Goal: Task Accomplishment & Management: Manage account settings

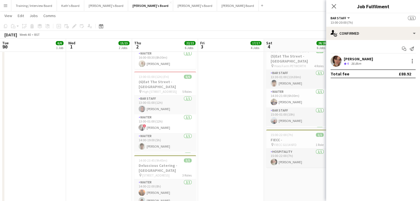
scroll to position [20, 0]
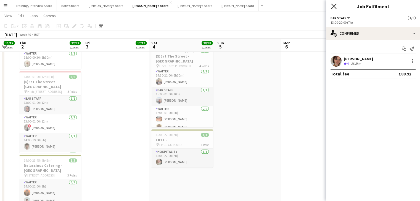
click at [332, 7] on icon at bounding box center [333, 6] width 5 height 5
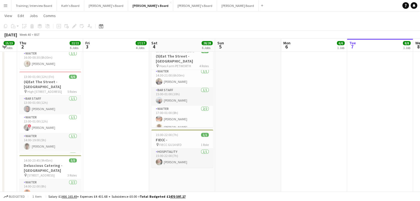
click at [7, 3] on button "Menu" at bounding box center [5, 5] width 11 height 11
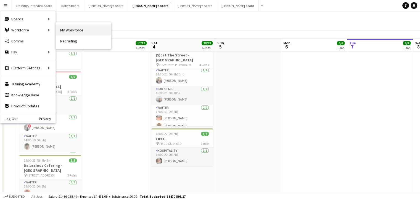
click at [65, 30] on link "My Workforce" at bounding box center [83, 30] width 55 height 11
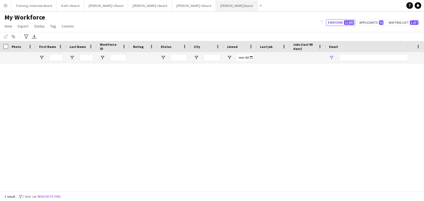
type input "**********"
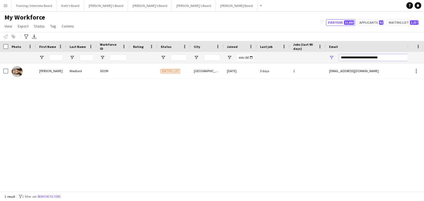
drag, startPoint x: 396, startPoint y: 58, endPoint x: 280, endPoint y: 61, distance: 115.9
click at [280, 61] on div at bounding box center [299, 57] width 598 height 11
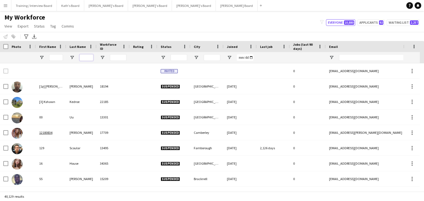
click at [87, 57] on input "Last Name Filter Input" at bounding box center [86, 57] width 14 height 7
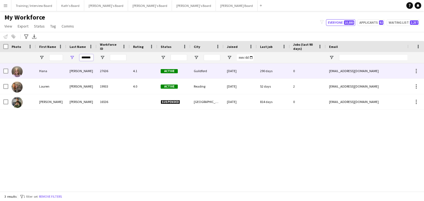
type input "*******"
click at [120, 72] on div "27636" at bounding box center [113, 70] width 33 height 15
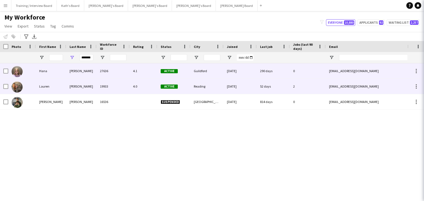
scroll to position [0, 0]
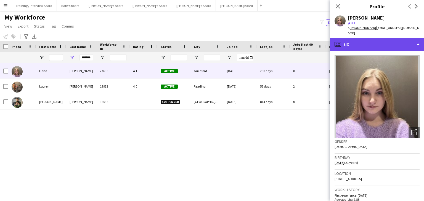
click at [384, 41] on div "profile Bio" at bounding box center [377, 44] width 94 height 13
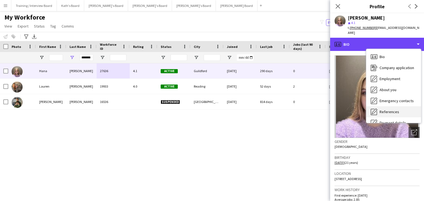
scroll to position [55, 0]
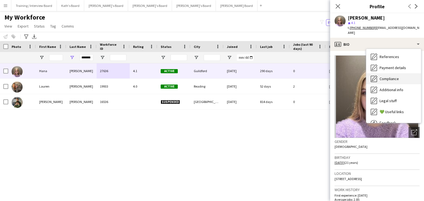
click at [397, 76] on span "Compliance" at bounding box center [388, 78] width 19 height 5
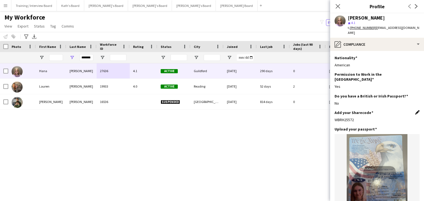
click at [415, 110] on app-icon "Edit this field" at bounding box center [417, 112] width 4 height 4
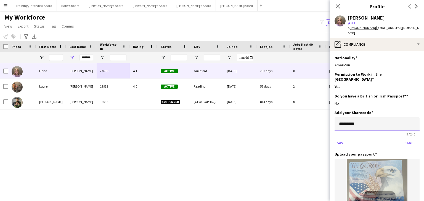
drag, startPoint x: 369, startPoint y: 115, endPoint x: 315, endPoint y: 114, distance: 53.3
click at [315, 114] on body "Menu Boards Boards Boards All jobs Status Workforce Workforce My Workforce Recr…" at bounding box center [212, 100] width 424 height 201
paste input "**********"
type input "**********"
click at [342, 139] on button "Save" at bounding box center [340, 143] width 13 height 9
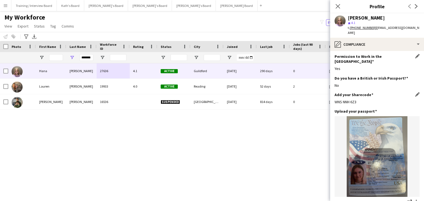
scroll to position [28, 0]
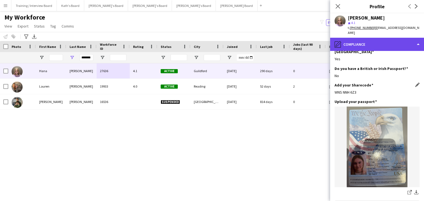
click at [365, 42] on div "pencil4 Compliance" at bounding box center [377, 44] width 94 height 13
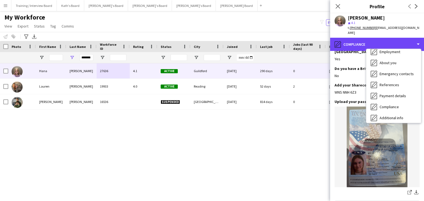
scroll to position [0, 0]
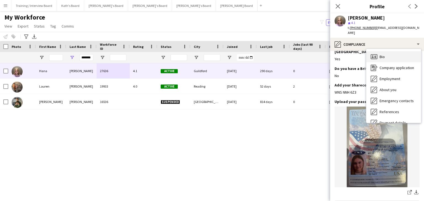
click at [387, 51] on div "Bio Bio" at bounding box center [393, 56] width 55 height 11
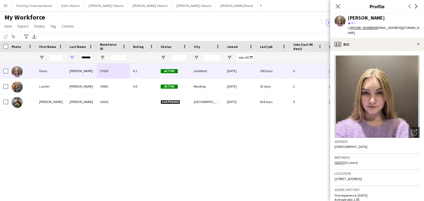
scroll to position [55, 0]
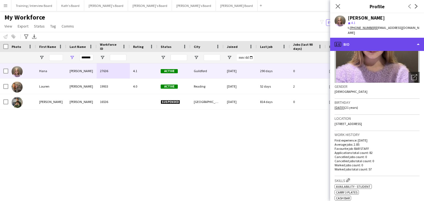
click at [367, 39] on div "profile Bio" at bounding box center [377, 44] width 94 height 13
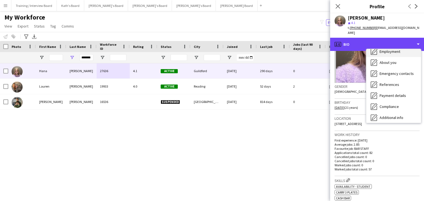
scroll to position [28, 0]
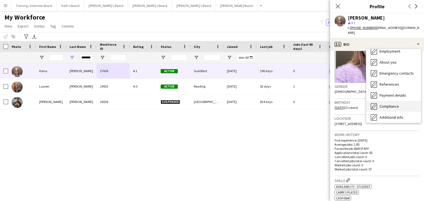
click at [396, 104] on span "Compliance" at bounding box center [388, 106] width 19 height 5
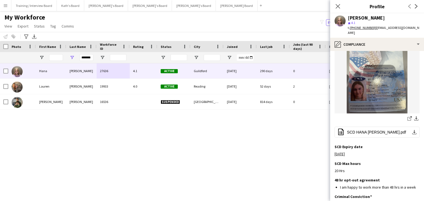
scroll to position [110, 0]
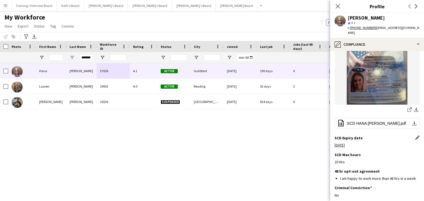
click at [415, 136] on app-icon "Edit this field" at bounding box center [417, 138] width 4 height 4
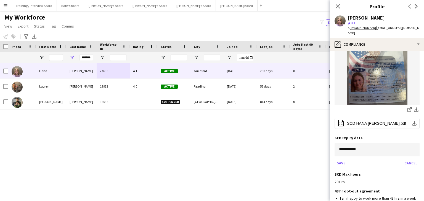
click at [363, 141] on body "Menu Boards Boards Boards All jobs Status Workforce Workforce My Workforce Recr…" at bounding box center [212, 100] width 424 height 201
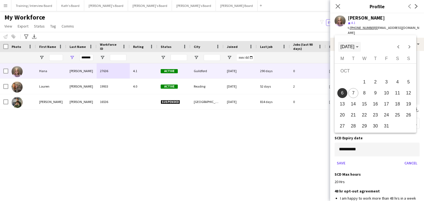
click at [358, 47] on icon "Choose month and year" at bounding box center [357, 46] width 3 height 1
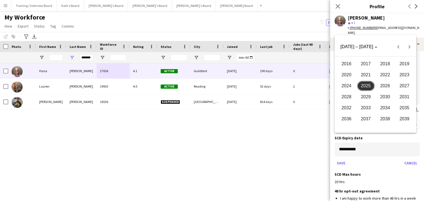
click at [404, 84] on span "2027" at bounding box center [404, 86] width 17 height 10
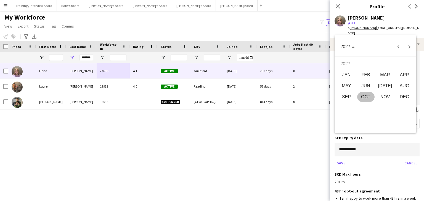
click at [402, 86] on span "AUG" at bounding box center [404, 86] width 17 height 10
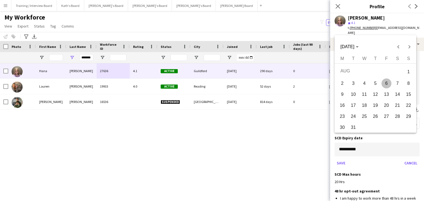
click at [375, 115] on span "26" at bounding box center [375, 117] width 10 height 10
type input "**********"
click at [374, 116] on span "26" at bounding box center [375, 117] width 10 height 10
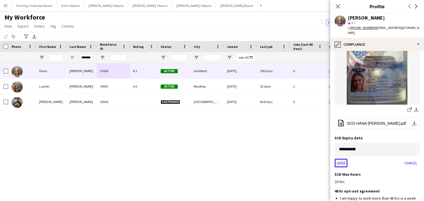
click at [338, 159] on button "Save" at bounding box center [340, 163] width 13 height 9
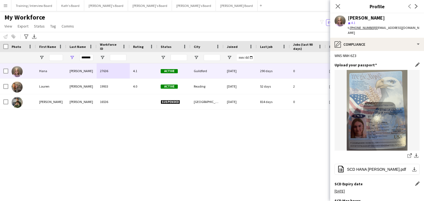
scroll to position [55, 0]
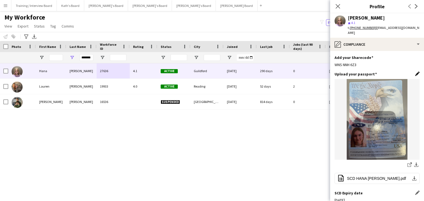
click at [415, 72] on app-icon "Edit this field" at bounding box center [417, 74] width 4 height 4
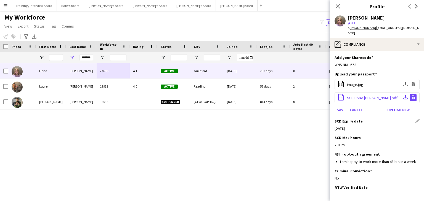
click at [411, 95] on app-icon "Delete file" at bounding box center [413, 97] width 4 height 5
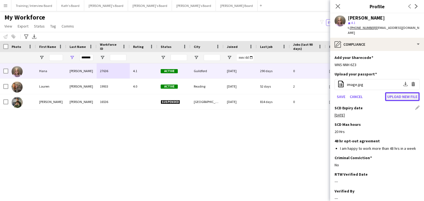
click at [391, 92] on button "Upload new file" at bounding box center [402, 96] width 34 height 9
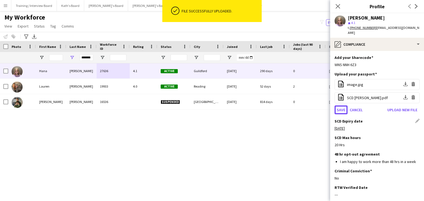
click at [338, 106] on button "Save" at bounding box center [340, 110] width 13 height 9
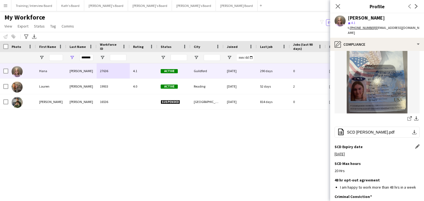
scroll to position [110, 0]
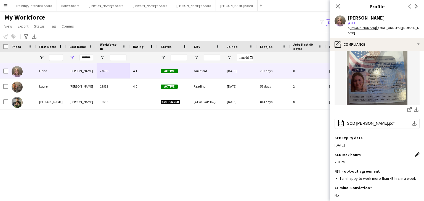
click at [415, 153] on app-icon "Edit this field" at bounding box center [417, 155] width 4 height 4
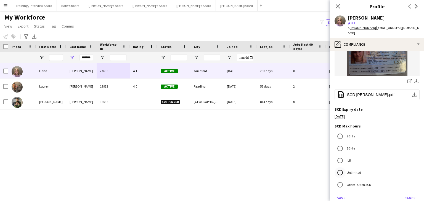
scroll to position [165, 0]
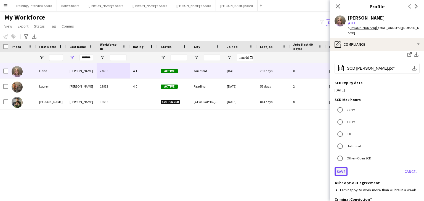
click at [339, 167] on button "Save" at bounding box center [340, 171] width 13 height 9
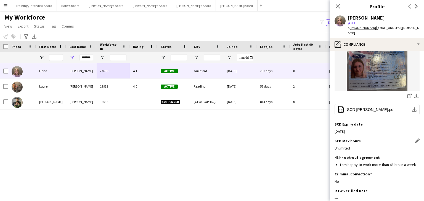
scroll to position [83, 0]
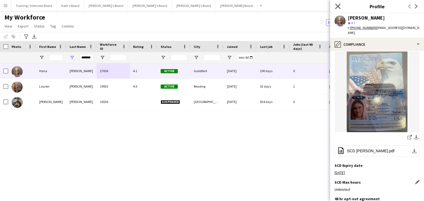
click at [338, 6] on icon at bounding box center [337, 6] width 5 height 5
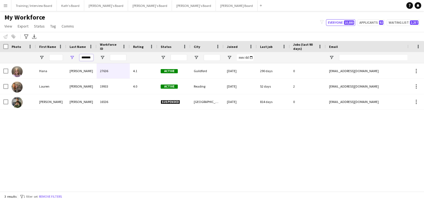
scroll to position [0, 1]
drag, startPoint x: 81, startPoint y: 58, endPoint x: 103, endPoint y: 54, distance: 23.2
click at [99, 59] on div "*******" at bounding box center [299, 57] width 598 height 11
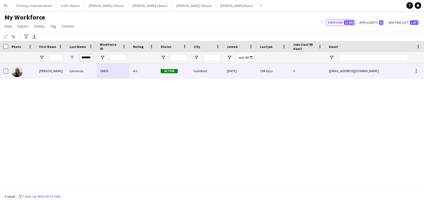
type input "*******"
click at [106, 73] on div "18426" at bounding box center [113, 70] width 33 height 15
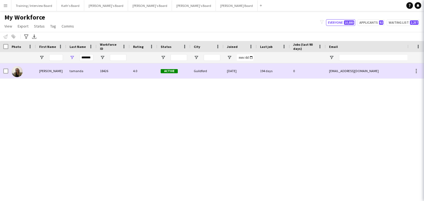
scroll to position [0, 0]
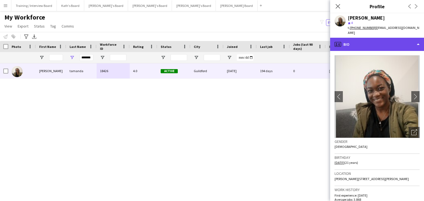
click at [378, 38] on div "profile Bio" at bounding box center [377, 44] width 94 height 13
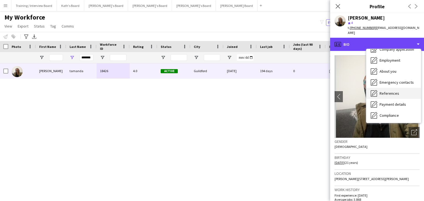
scroll to position [28, 0]
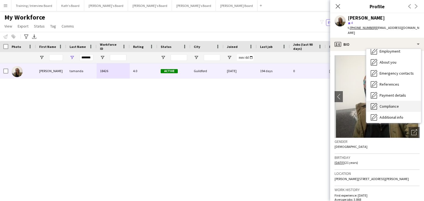
click at [393, 104] on span "Compliance" at bounding box center [388, 106] width 19 height 5
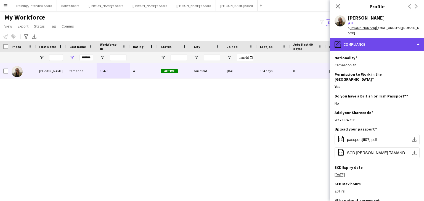
click at [390, 38] on div "pencil4 Compliance" at bounding box center [377, 44] width 94 height 13
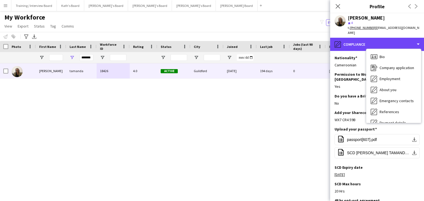
scroll to position [74, 0]
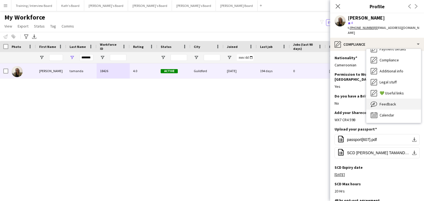
click at [404, 104] on div "Bio Bio Company application Company application Employment Employment About you…" at bounding box center [393, 86] width 55 height 74
click at [404, 103] on div "Feedback Feedback" at bounding box center [393, 104] width 55 height 11
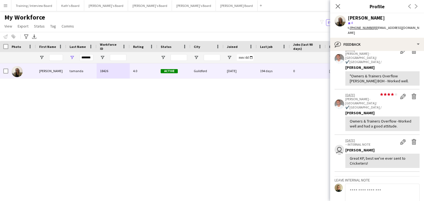
scroll to position [156, 0]
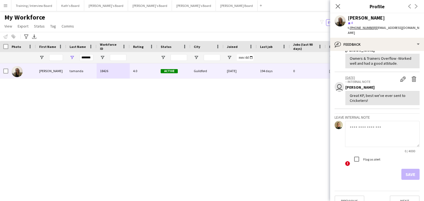
click at [365, 121] on textarea at bounding box center [382, 134] width 74 height 26
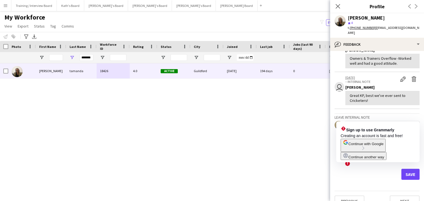
click at [369, 121] on textarea "**********" at bounding box center [382, 134] width 74 height 26
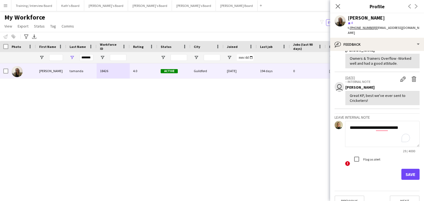
click at [372, 133] on textarea "**********" at bounding box center [382, 134] width 74 height 26
type textarea "**********"
click at [409, 169] on button "Save" at bounding box center [410, 174] width 18 height 11
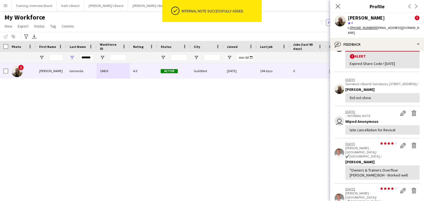
scroll to position [0, 0]
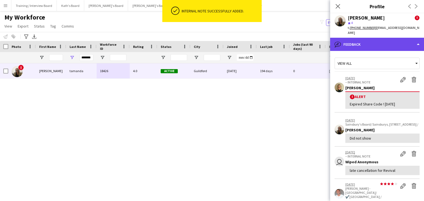
click at [373, 38] on div "bubble-pencil Feedback" at bounding box center [377, 44] width 94 height 13
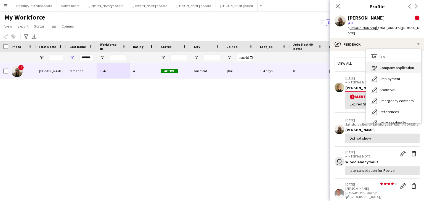
click at [397, 65] on span "Company application" at bounding box center [396, 67] width 34 height 5
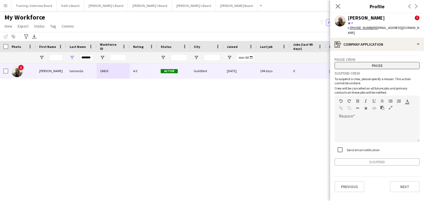
click at [378, 62] on button "Pause" at bounding box center [376, 65] width 85 height 7
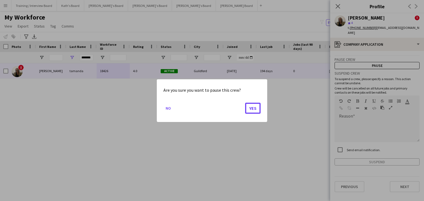
drag, startPoint x: 254, startPoint y: 108, endPoint x: 298, endPoint y: 101, distance: 44.3
click at [256, 108] on button "Yes" at bounding box center [252, 108] width 15 height 11
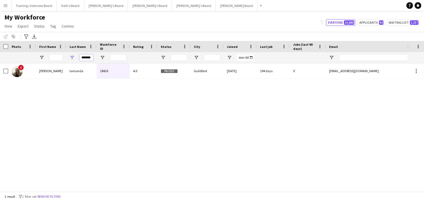
scroll to position [0, 1]
drag, startPoint x: 81, startPoint y: 58, endPoint x: 96, endPoint y: 60, distance: 15.3
click at [96, 60] on div "*******" at bounding box center [81, 57] width 30 height 11
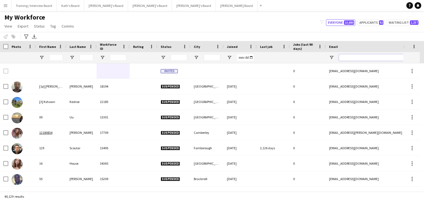
click at [350, 58] on input "Email Filter Input" at bounding box center [386, 57] width 94 height 7
paste input "**********"
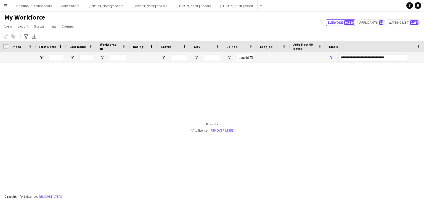
drag, startPoint x: 357, startPoint y: 57, endPoint x: 327, endPoint y: 59, distance: 30.9
click at [327, 59] on div "**********" at bounding box center [380, 57] width 110 height 11
click at [380, 58] on input "**********" at bounding box center [386, 57] width 94 height 7
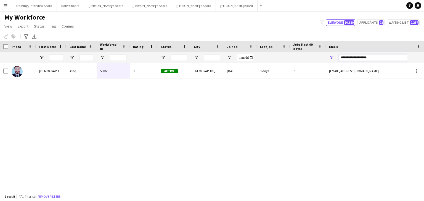
type input "**********"
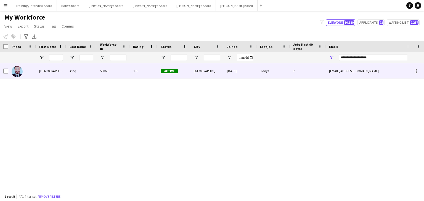
click at [175, 73] on span "Active" at bounding box center [169, 71] width 17 height 4
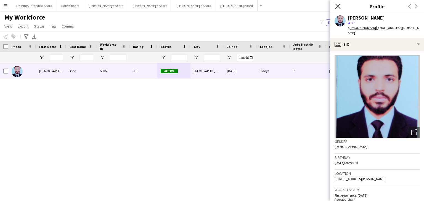
click at [339, 6] on icon "Close pop-in" at bounding box center [337, 6] width 5 height 5
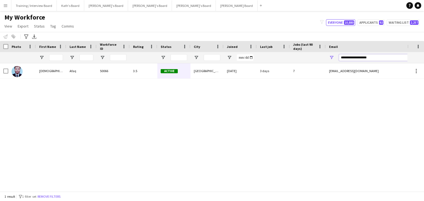
drag, startPoint x: 378, startPoint y: 59, endPoint x: 323, endPoint y: 59, distance: 55.7
click at [323, 59] on div at bounding box center [299, 57] width 598 height 11
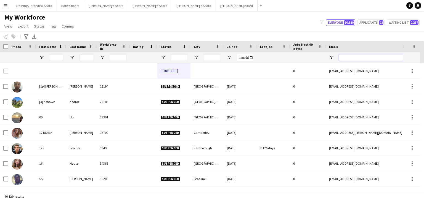
paste input "**********"
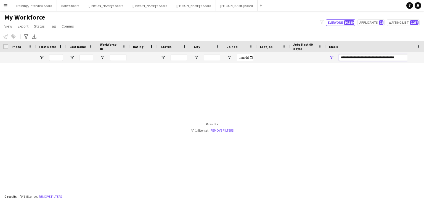
drag, startPoint x: 358, startPoint y: 58, endPoint x: 333, endPoint y: 58, distance: 24.8
click at [333, 58] on div "**********" at bounding box center [380, 57] width 110 height 11
click at [387, 58] on input "**********" at bounding box center [386, 57] width 94 height 7
click at [341, 58] on input "**********" at bounding box center [386, 57] width 94 height 7
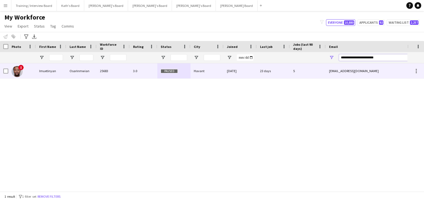
type input "**********"
click at [212, 77] on div "Havant" at bounding box center [206, 70] width 33 height 15
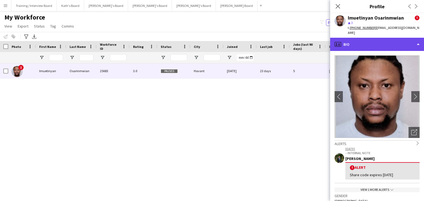
click at [380, 43] on div "profile Bio" at bounding box center [377, 44] width 94 height 13
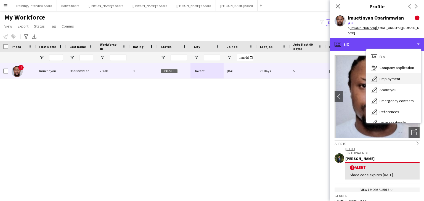
scroll to position [55, 0]
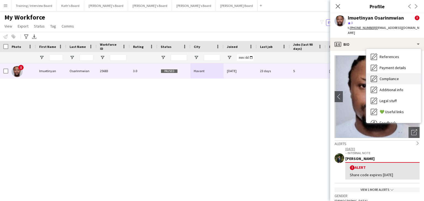
click at [395, 76] on span "Compliance" at bounding box center [388, 78] width 19 height 5
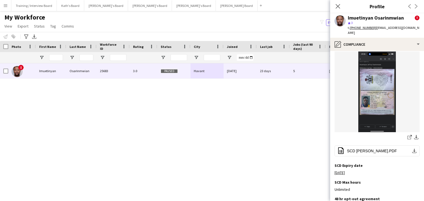
scroll to position [0, 0]
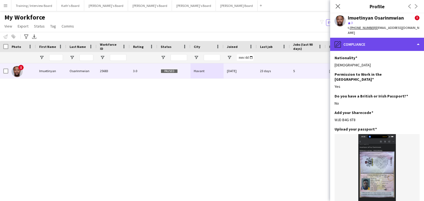
click at [370, 41] on div "pencil4 Compliance" at bounding box center [377, 44] width 94 height 13
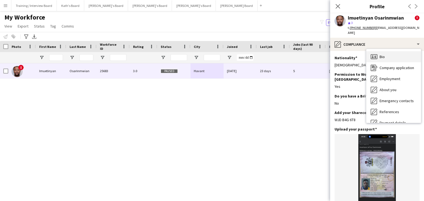
click at [379, 54] on span "Bio" at bounding box center [381, 56] width 5 height 5
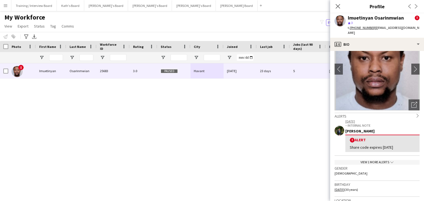
scroll to position [55, 0]
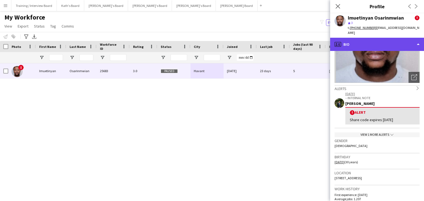
click at [378, 44] on div "profile Bio" at bounding box center [377, 44] width 94 height 13
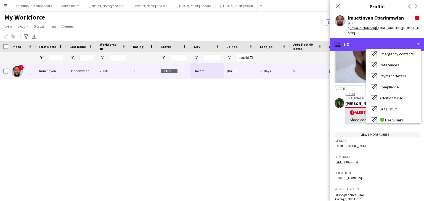
scroll to position [74, 0]
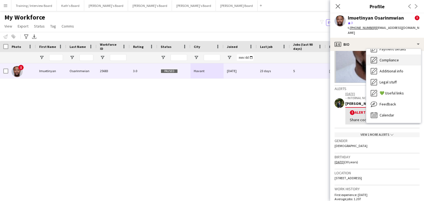
click at [399, 57] on div "Compliance Compliance" at bounding box center [393, 60] width 55 height 11
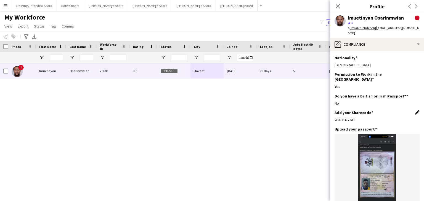
click at [415, 110] on app-icon "Edit this field" at bounding box center [417, 112] width 4 height 4
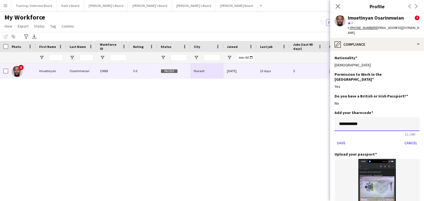
drag, startPoint x: 379, startPoint y: 114, endPoint x: 318, endPoint y: 116, distance: 60.5
click at [318, 116] on body "Menu Boards Boards Boards All jobs Status Workforce Workforce My Workforce Recr…" at bounding box center [212, 100] width 424 height 201
paste input "**********"
type input "**********"
click at [342, 139] on button "Save" at bounding box center [340, 143] width 13 height 9
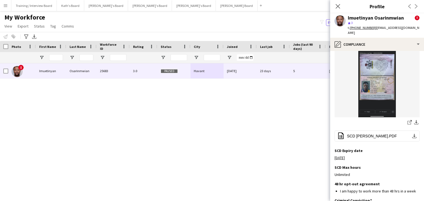
scroll to position [110, 0]
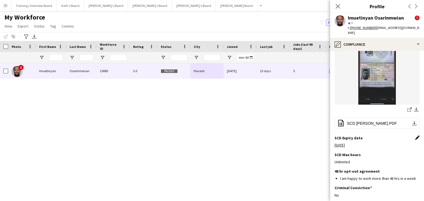
click at [415, 136] on app-icon "Edit this field" at bounding box center [417, 138] width 4 height 4
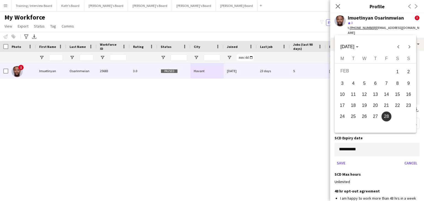
drag, startPoint x: 364, startPoint y: 138, endPoint x: 333, endPoint y: 141, distance: 31.0
click at [333, 141] on body "Menu Boards Boards Boards All jobs Status Workforce Workforce My Workforce Recr…" at bounding box center [212, 100] width 424 height 201
click at [358, 47] on icon "Choose month and year" at bounding box center [357, 46] width 3 height 1
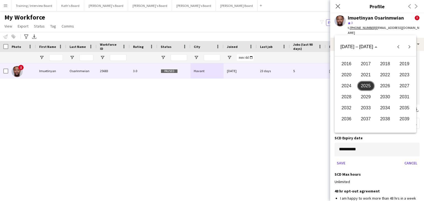
click at [372, 86] on span "2025" at bounding box center [365, 86] width 17 height 10
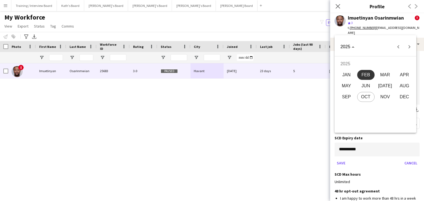
click at [369, 97] on span "OCT" at bounding box center [365, 97] width 17 height 10
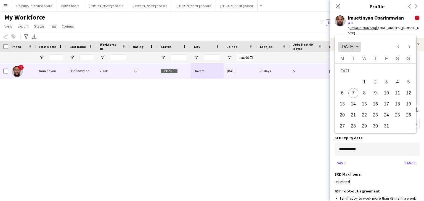
click at [360, 48] on span "Choose month and year" at bounding box center [349, 46] width 22 height 13
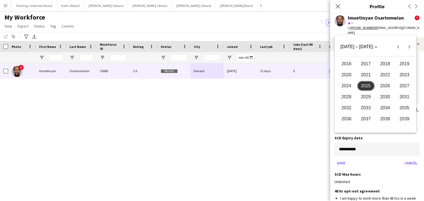
click at [369, 82] on span "2025" at bounding box center [365, 86] width 17 height 10
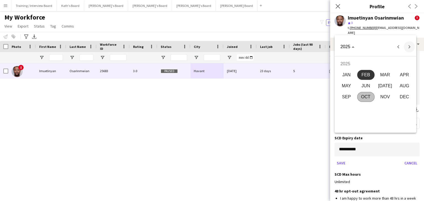
click at [411, 47] on span "Next year" at bounding box center [409, 46] width 11 height 11
click at [401, 76] on span "APR" at bounding box center [404, 75] width 17 height 10
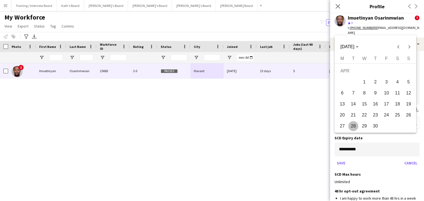
click at [353, 93] on span "7" at bounding box center [353, 93] width 10 height 10
type input "**********"
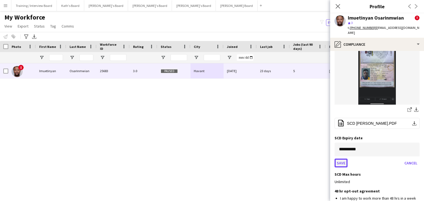
click at [340, 159] on button "Save" at bounding box center [340, 163] width 13 height 9
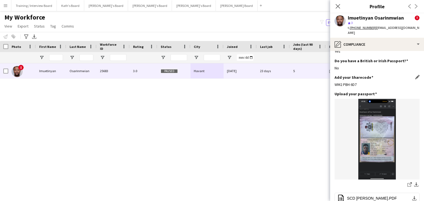
scroll to position [28, 0]
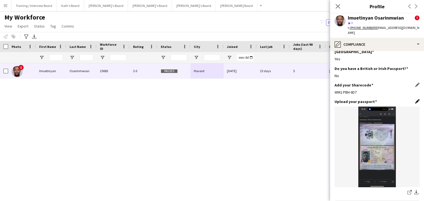
click at [415, 99] on app-icon "Edit this field" at bounding box center [417, 101] width 4 height 4
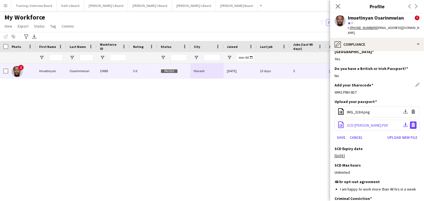
click at [410, 122] on button "Delete file" at bounding box center [413, 125] width 7 height 7
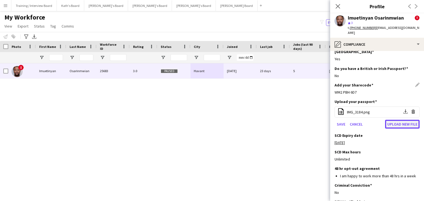
click at [394, 120] on button "Upload new file" at bounding box center [402, 124] width 34 height 9
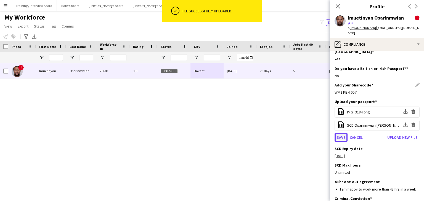
click at [342, 133] on button "Save" at bounding box center [340, 137] width 13 height 9
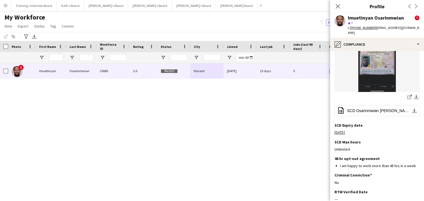
scroll to position [182, 0]
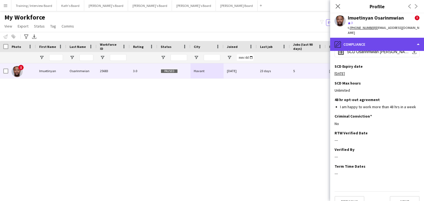
click at [380, 44] on div "pencil4 Compliance" at bounding box center [377, 44] width 94 height 13
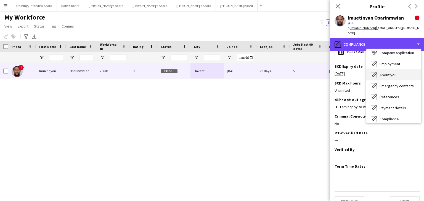
scroll to position [0, 0]
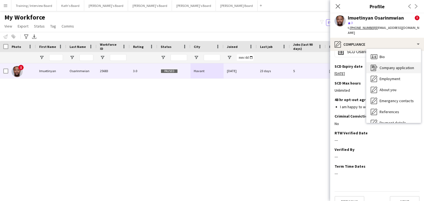
click at [385, 65] on span "Company application" at bounding box center [396, 67] width 34 height 5
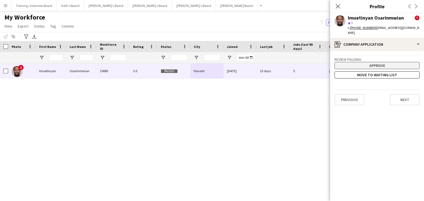
click at [378, 62] on button "Approve" at bounding box center [376, 65] width 85 height 7
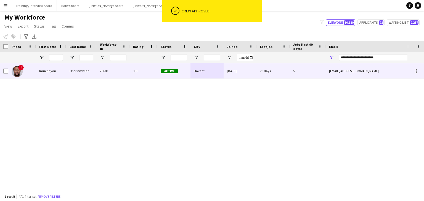
click at [165, 70] on span "Active" at bounding box center [169, 71] width 17 height 4
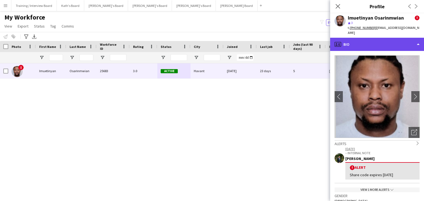
click at [367, 40] on div "profile Bio" at bounding box center [377, 44] width 94 height 13
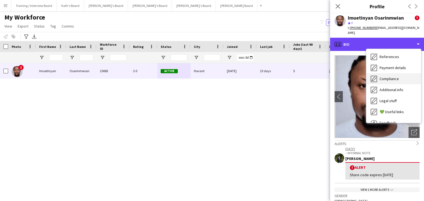
scroll to position [74, 0]
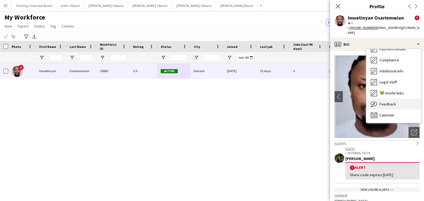
click at [393, 102] on span "Feedback" at bounding box center [387, 104] width 17 height 5
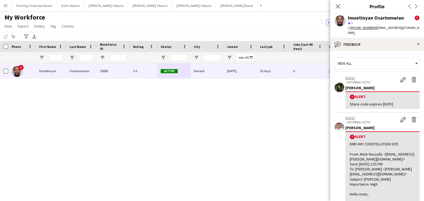
scroll to position [0, 0]
click at [411, 77] on app-icon "Delete alert" at bounding box center [414, 80] width 6 height 6
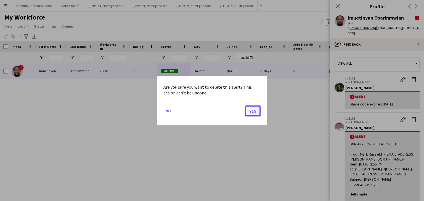
click at [258, 112] on button "Yes" at bounding box center [252, 111] width 15 height 11
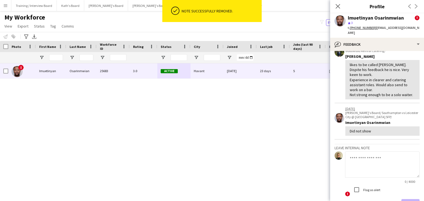
scroll to position [221, 0]
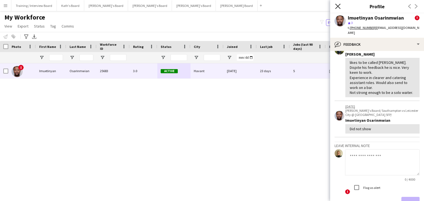
click at [339, 6] on icon "Close pop-in" at bounding box center [337, 6] width 5 height 5
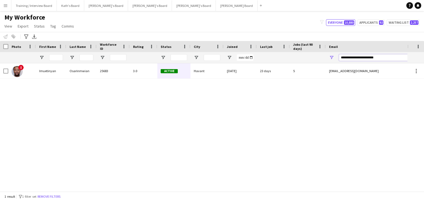
drag, startPoint x: 387, startPoint y: 55, endPoint x: 293, endPoint y: 59, distance: 94.1
click at [293, 60] on div at bounding box center [299, 57] width 598 height 11
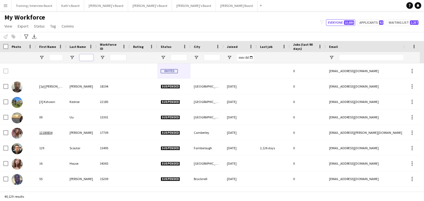
click at [87, 57] on input "Last Name Filter Input" at bounding box center [86, 57] width 14 height 7
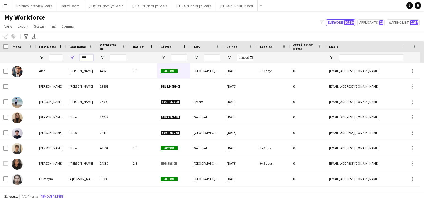
type input "****"
click at [55, 55] on input "First Name Filter Input" at bounding box center [56, 57] width 14 height 7
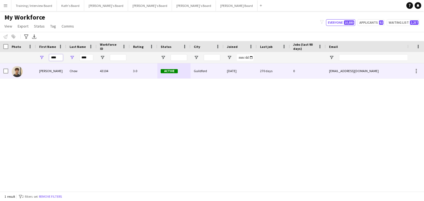
type input "****"
click at [60, 75] on div "[PERSON_NAME]" at bounding box center [51, 70] width 30 height 15
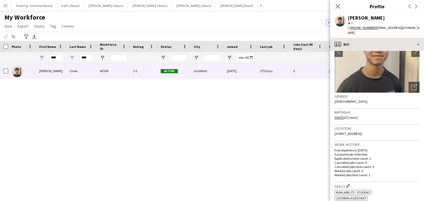
scroll to position [55, 0]
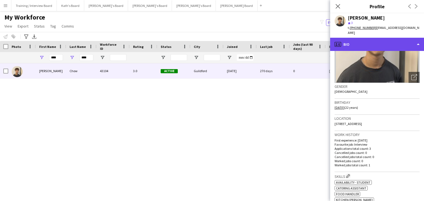
click at [378, 40] on div "profile Bio" at bounding box center [377, 44] width 94 height 13
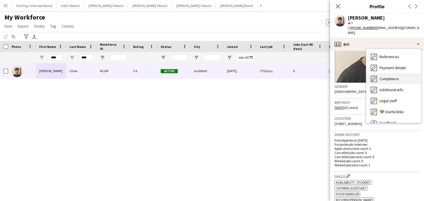
click at [396, 76] on span "Compliance" at bounding box center [388, 78] width 19 height 5
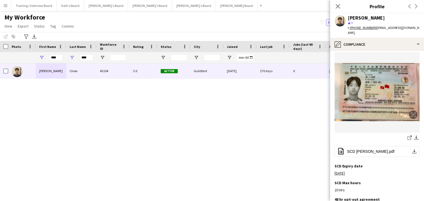
scroll to position [83, 0]
click at [368, 149] on span "SCD [PERSON_NAME].pdf" at bounding box center [370, 151] width 47 height 4
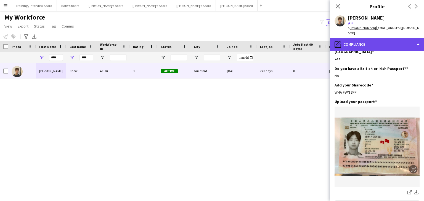
click at [367, 38] on div "pencil4 Compliance" at bounding box center [377, 44] width 94 height 13
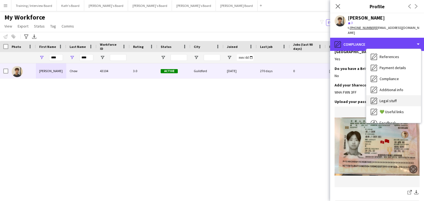
scroll to position [74, 0]
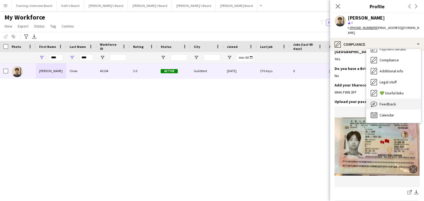
click at [397, 99] on div "Feedback Feedback" at bounding box center [393, 104] width 55 height 11
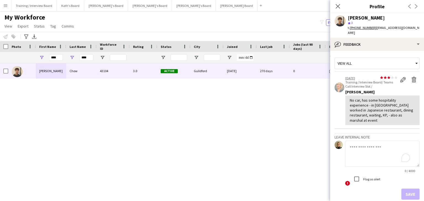
click at [361, 145] on textarea "To enrich screen reader interactions, please activate Accessibility in Grammarl…" at bounding box center [382, 154] width 74 height 26
type textarea "**********"
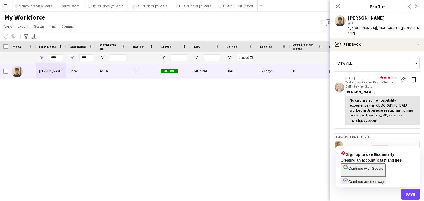
drag, startPoint x: 378, startPoint y: 143, endPoint x: 396, endPoint y: 132, distance: 21.6
click at [396, 135] on h3 "Leave internal note" at bounding box center [376, 137] width 85 height 5
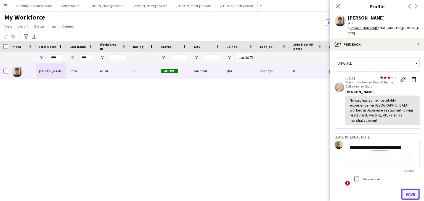
click at [404, 190] on button "Save" at bounding box center [410, 194] width 18 height 11
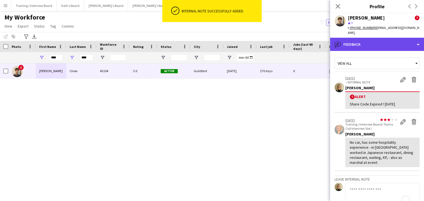
click at [387, 43] on div "bubble-pencil Feedback" at bounding box center [377, 44] width 94 height 13
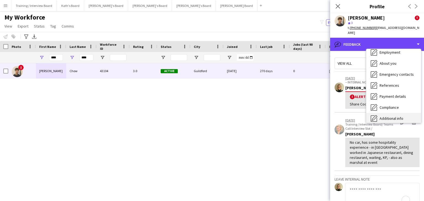
scroll to position [0, 0]
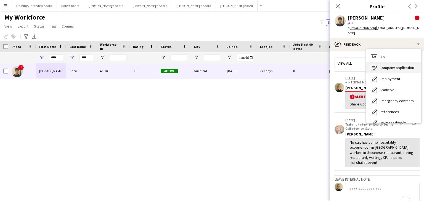
click at [394, 65] on span "Company application" at bounding box center [396, 67] width 34 height 5
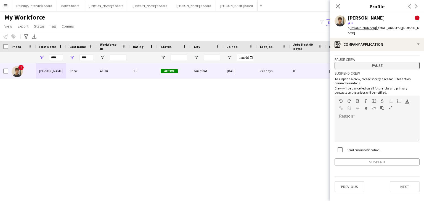
click at [380, 62] on button "Pause" at bounding box center [376, 65] width 85 height 7
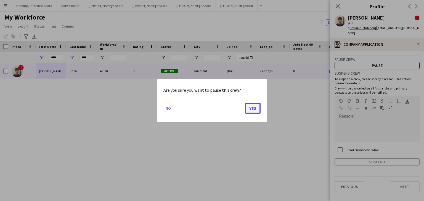
click at [256, 108] on button "Yes" at bounding box center [252, 108] width 15 height 11
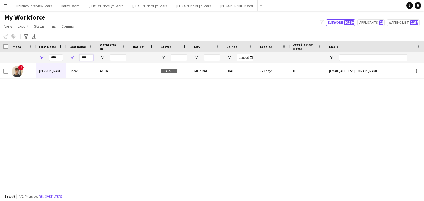
drag, startPoint x: 91, startPoint y: 58, endPoint x: 77, endPoint y: 57, distance: 13.8
click at [77, 57] on div "****" at bounding box center [81, 57] width 30 height 11
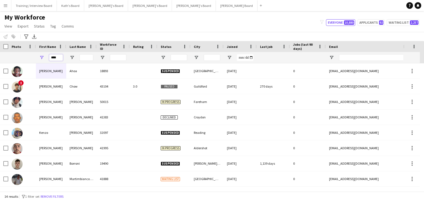
drag, startPoint x: 56, startPoint y: 58, endPoint x: 36, endPoint y: 59, distance: 20.7
click at [36, 59] on div "****" at bounding box center [51, 57] width 30 height 11
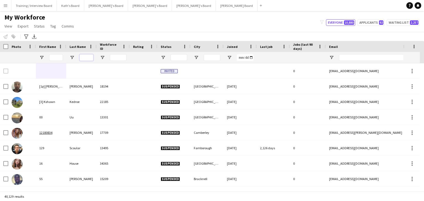
paste input "******"
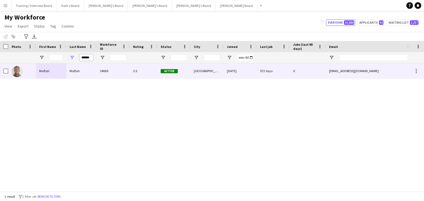
type input "******"
click at [108, 77] on div "34669" at bounding box center [113, 70] width 33 height 15
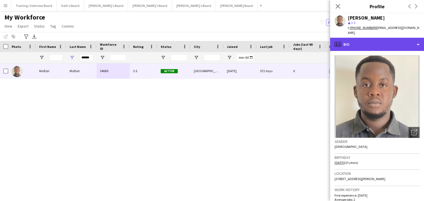
click at [363, 46] on div "profile Bio" at bounding box center [377, 44] width 94 height 13
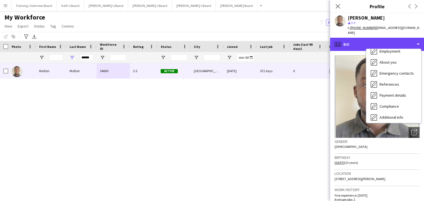
scroll to position [74, 0]
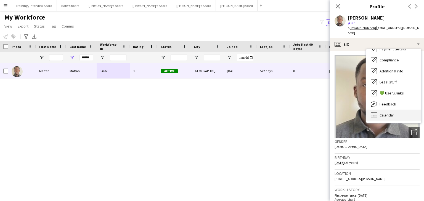
click at [397, 114] on div "Calendar Calendar" at bounding box center [393, 115] width 55 height 11
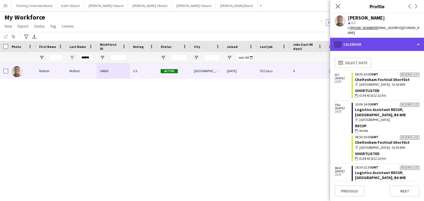
click at [374, 40] on div "calendar-full Calendar" at bounding box center [377, 44] width 94 height 13
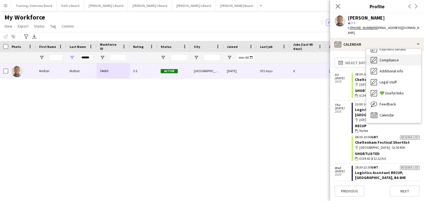
click at [390, 60] on span "Compliance" at bounding box center [388, 60] width 19 height 5
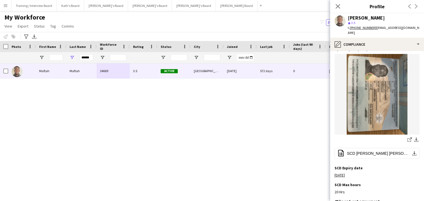
scroll to position [83, 0]
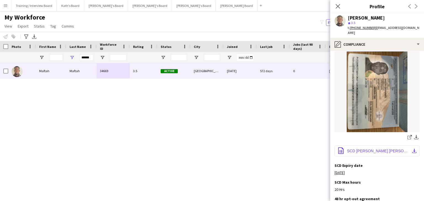
click at [377, 149] on span "SCD [PERSON_NAME] [PERSON_NAME].pdf" at bounding box center [378, 151] width 62 height 4
click at [293, 151] on div "[PERSON_NAME] 34669 3.5 Active [GEOGRAPHIC_DATA] [DATE] 572 days 0 [EMAIL_ADDRE…" at bounding box center [203, 125] width 407 height 124
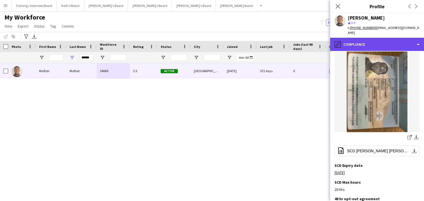
click at [363, 46] on div "pencil4 Compliance" at bounding box center [377, 44] width 94 height 13
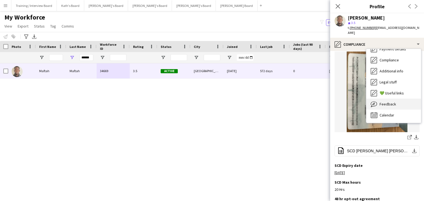
click at [390, 106] on span "Feedback" at bounding box center [387, 104] width 17 height 5
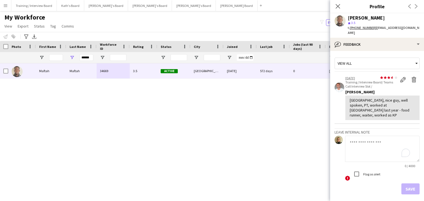
click at [359, 139] on textarea "To enrich screen reader interactions, please activate Accessibility in Grammarl…" at bounding box center [382, 149] width 74 height 26
type textarea "**********"
click at [407, 184] on button "Save" at bounding box center [410, 189] width 18 height 11
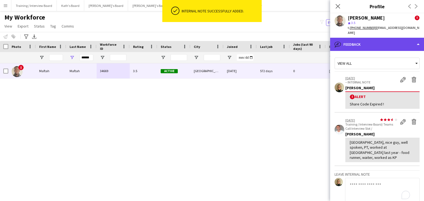
click at [378, 46] on div "bubble-pencil Feedback" at bounding box center [377, 44] width 94 height 13
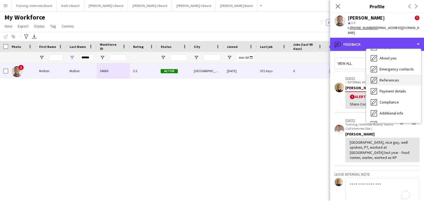
scroll to position [0, 0]
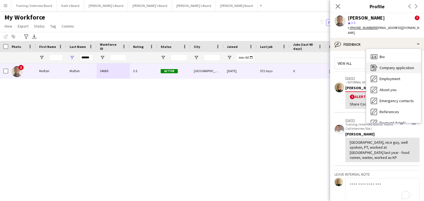
click at [392, 68] on span "Company application" at bounding box center [396, 67] width 34 height 5
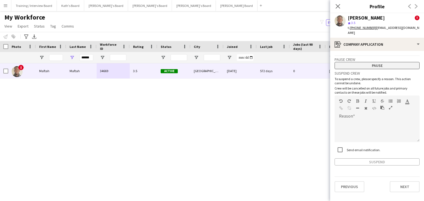
click at [375, 65] on button "Pause" at bounding box center [376, 65] width 85 height 7
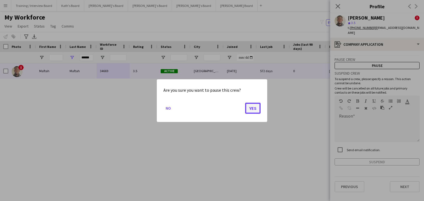
click at [258, 106] on button "Yes" at bounding box center [252, 108] width 15 height 11
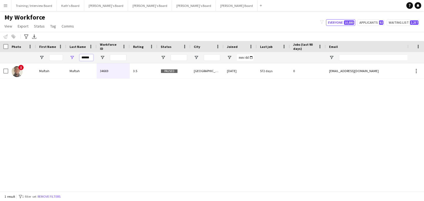
drag, startPoint x: 93, startPoint y: 58, endPoint x: 68, endPoint y: 59, distance: 24.3
click at [68, 59] on div "******" at bounding box center [81, 57] width 30 height 11
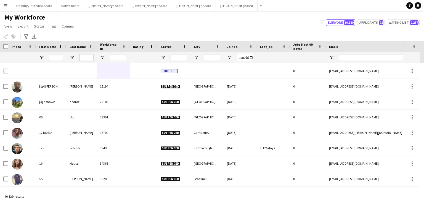
paste input "*****"
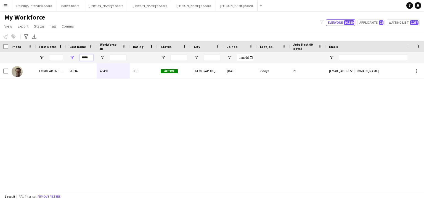
type input "*****"
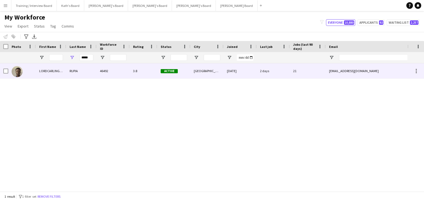
click at [95, 72] on div "RUPIA" at bounding box center [81, 70] width 30 height 15
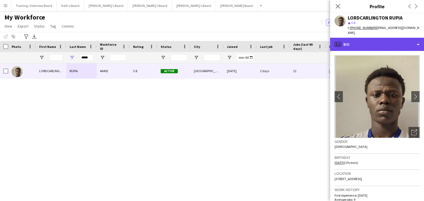
click at [370, 38] on div "profile Bio" at bounding box center [377, 44] width 94 height 13
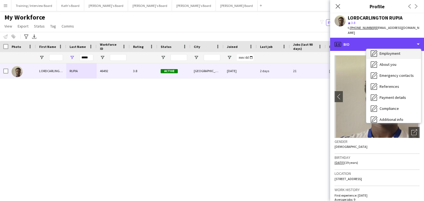
scroll to position [55, 0]
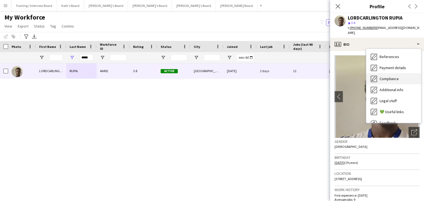
click at [391, 76] on span "Compliance" at bounding box center [388, 78] width 19 height 5
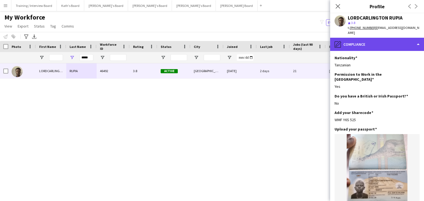
click at [383, 40] on div "pencil4 Compliance" at bounding box center [377, 44] width 94 height 13
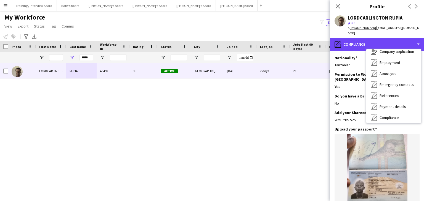
scroll to position [0, 0]
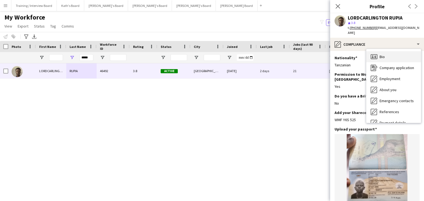
click at [385, 53] on div "Bio Bio" at bounding box center [393, 56] width 55 height 11
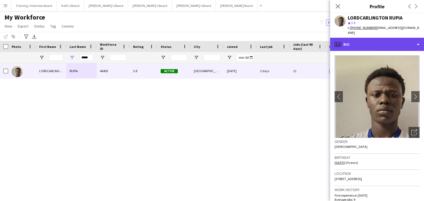
click at [380, 38] on div "profile Bio" at bounding box center [377, 44] width 94 height 13
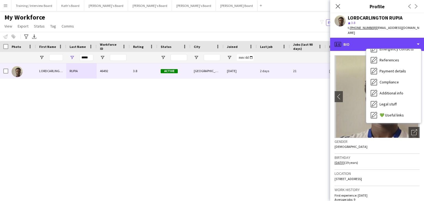
scroll to position [55, 0]
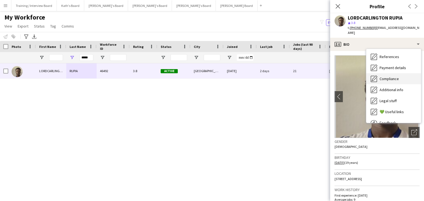
click at [397, 76] on span "Compliance" at bounding box center [388, 78] width 19 height 5
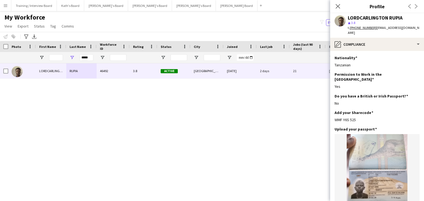
click at [298, 138] on div "LORDCARLINGTON RUPIA 46492 3.8 Active [GEOGRAPHIC_DATA] [DATE] 2 days 21 [EMAIL…" at bounding box center [203, 125] width 407 height 124
